Goal: Find specific page/section: Find specific page/section

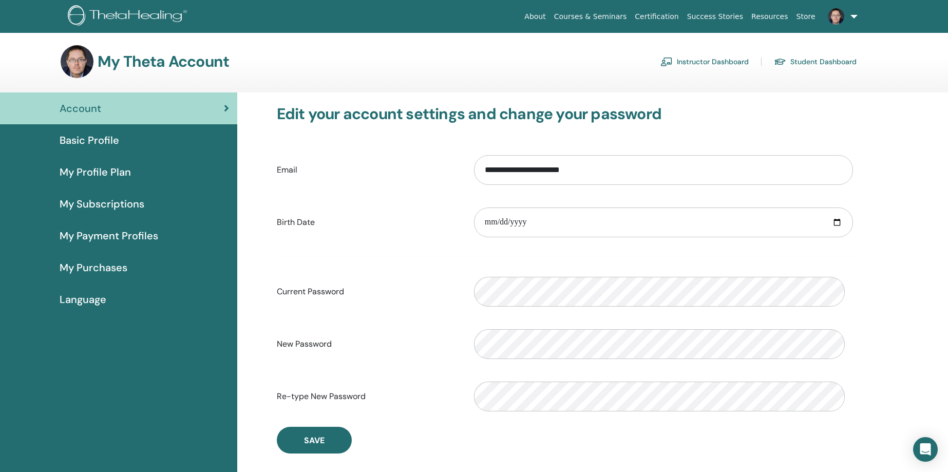
click at [692, 70] on link "Instructor Dashboard" at bounding box center [705, 61] width 88 height 16
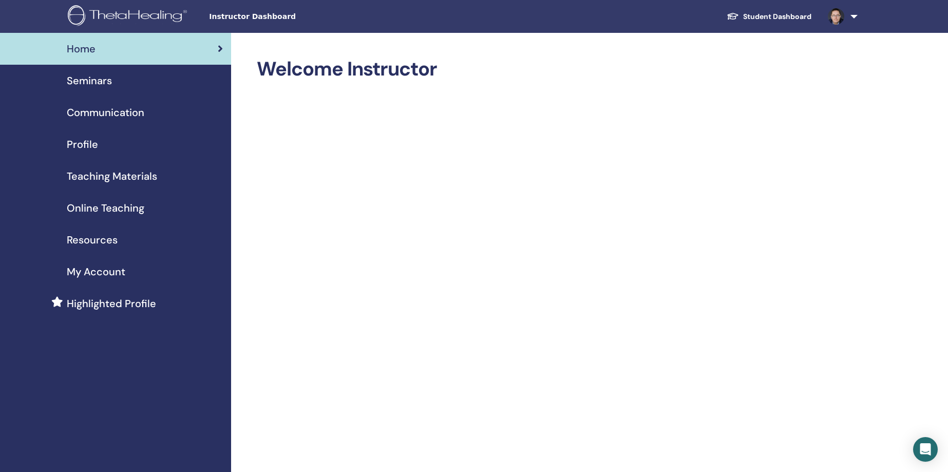
click at [108, 184] on span "Teaching Materials" at bounding box center [112, 175] width 90 height 15
